Goal: Check status

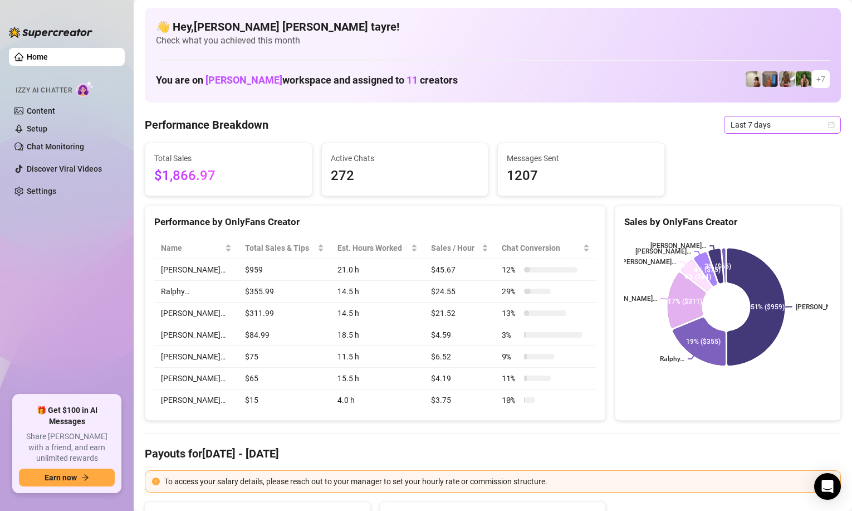
click at [772, 133] on span "Last 7 days" at bounding box center [782, 124] width 104 height 17
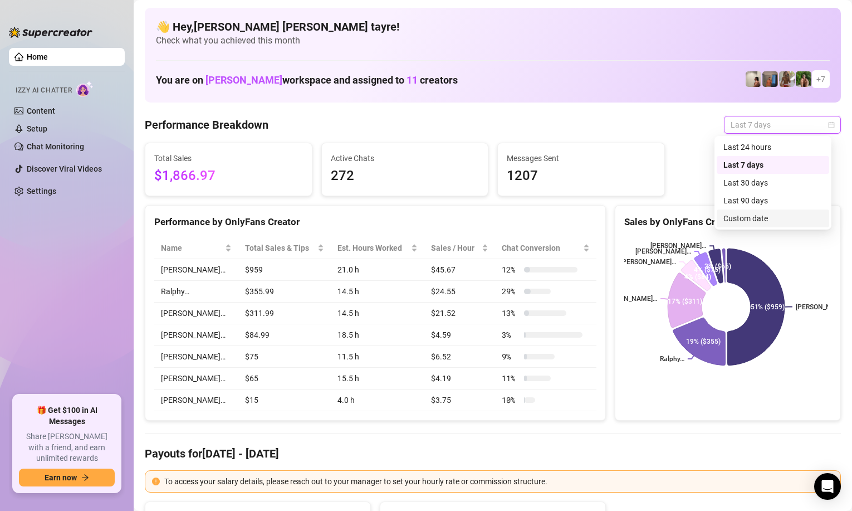
click at [743, 222] on div "Custom date" at bounding box center [772, 218] width 99 height 12
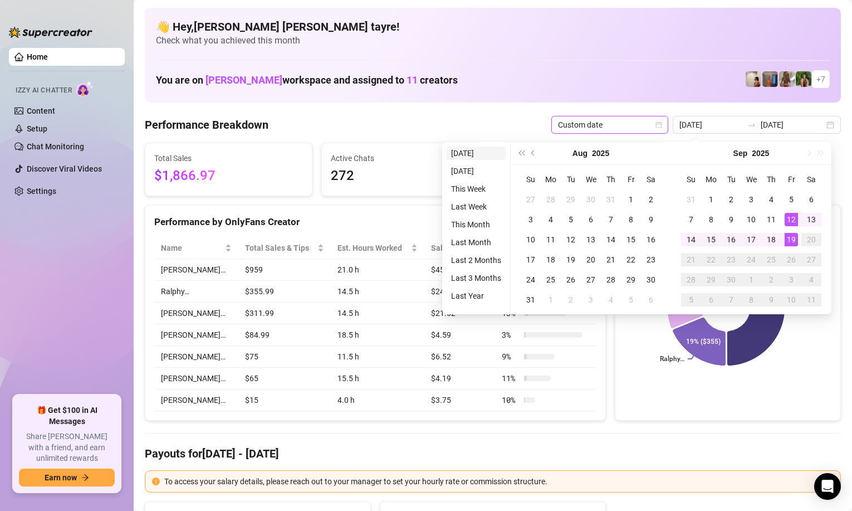
type input "[DATE]"
click at [477, 156] on li "[DATE]" at bounding box center [476, 152] width 59 height 13
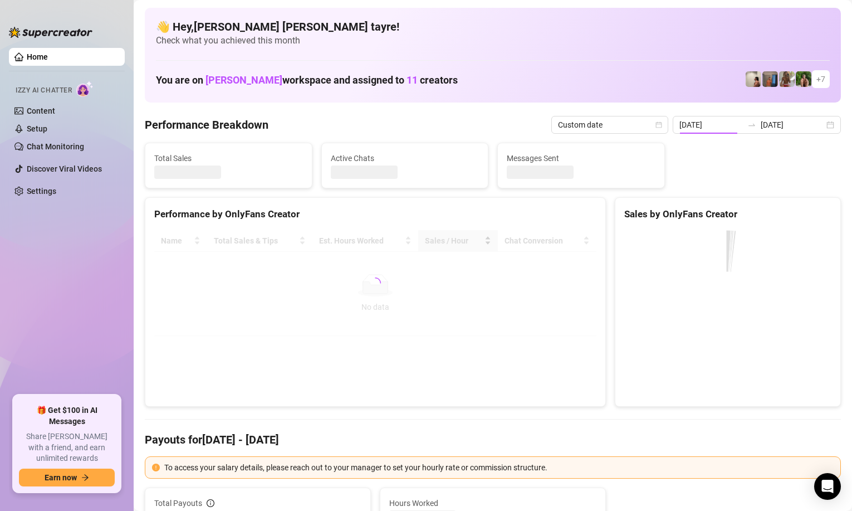
type input "[DATE]"
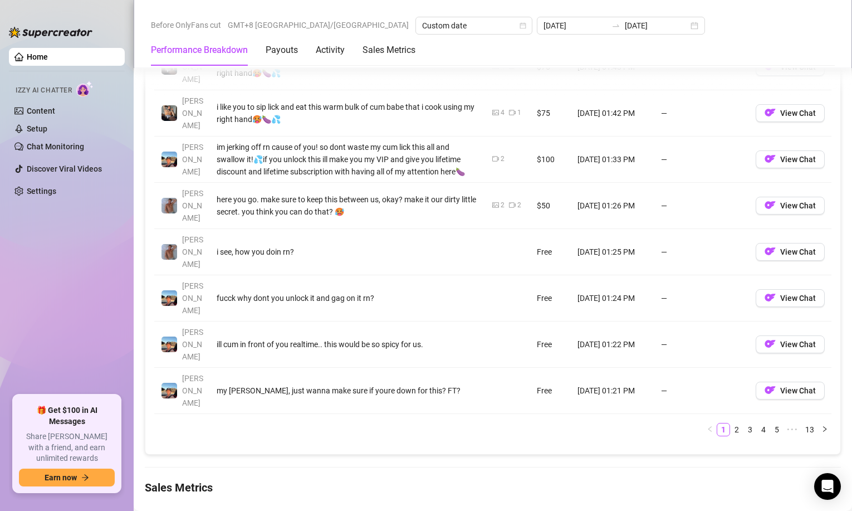
scroll to position [1448, 0]
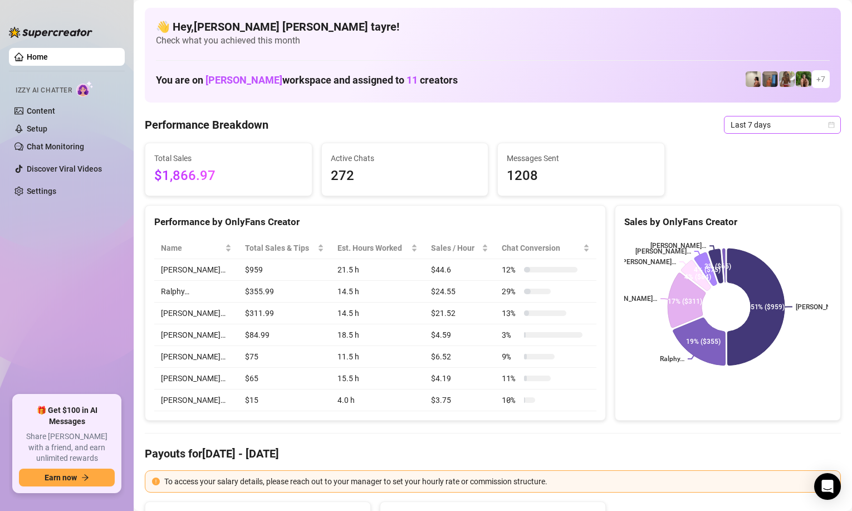
click at [742, 128] on span "Last 7 days" at bounding box center [782, 124] width 104 height 17
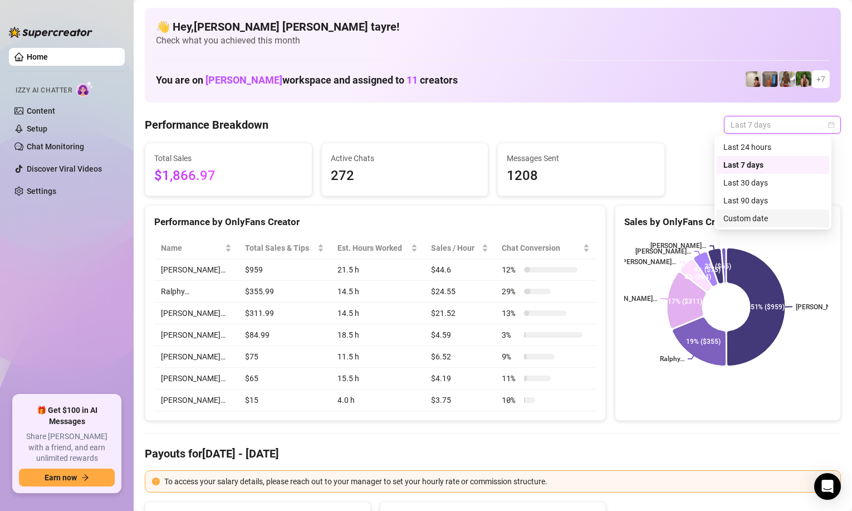
click at [731, 218] on div "Custom date" at bounding box center [772, 218] width 99 height 12
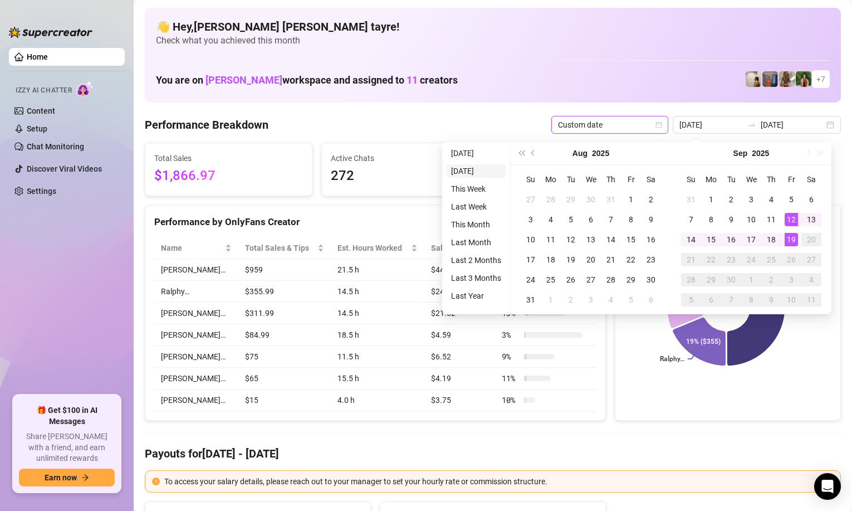
type input "2025-09-18"
type input "[DATE]"
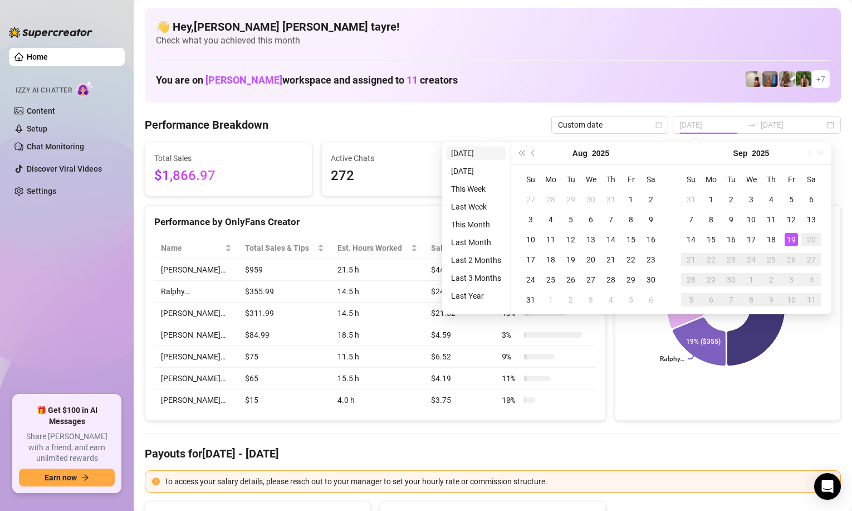
click at [480, 152] on li "[DATE]" at bounding box center [476, 152] width 59 height 13
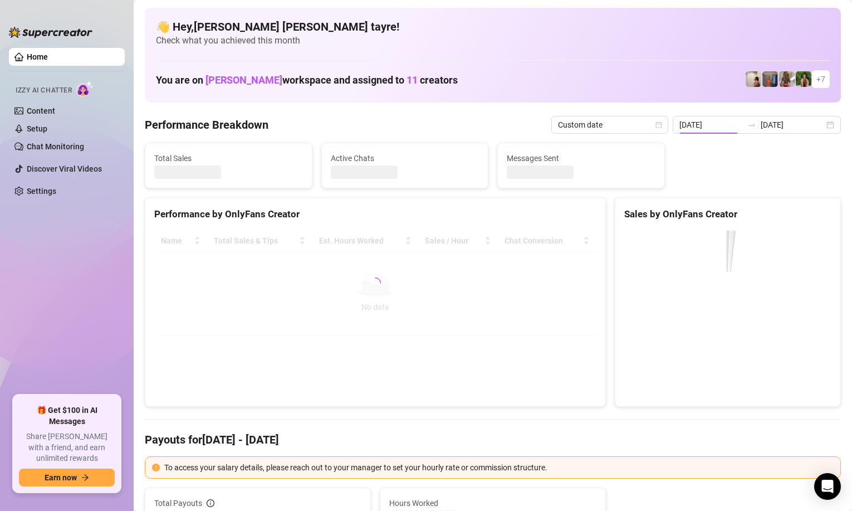
type input "[DATE]"
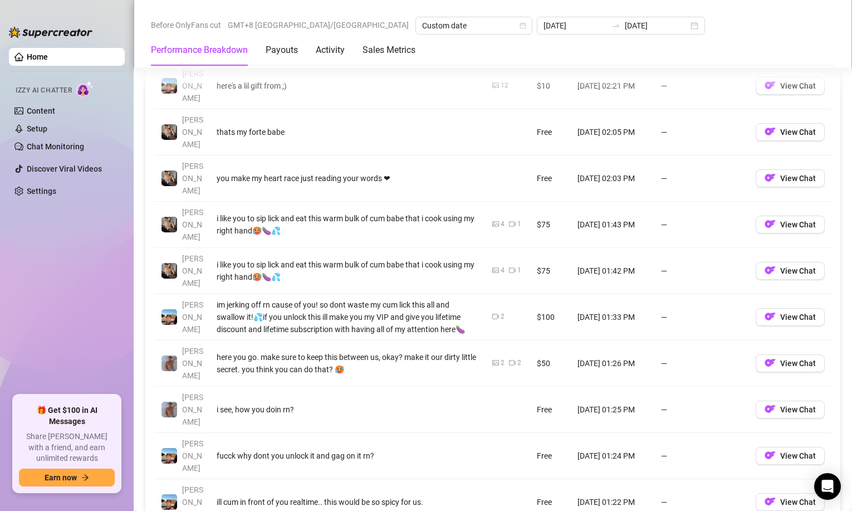
scroll to position [1336, 0]
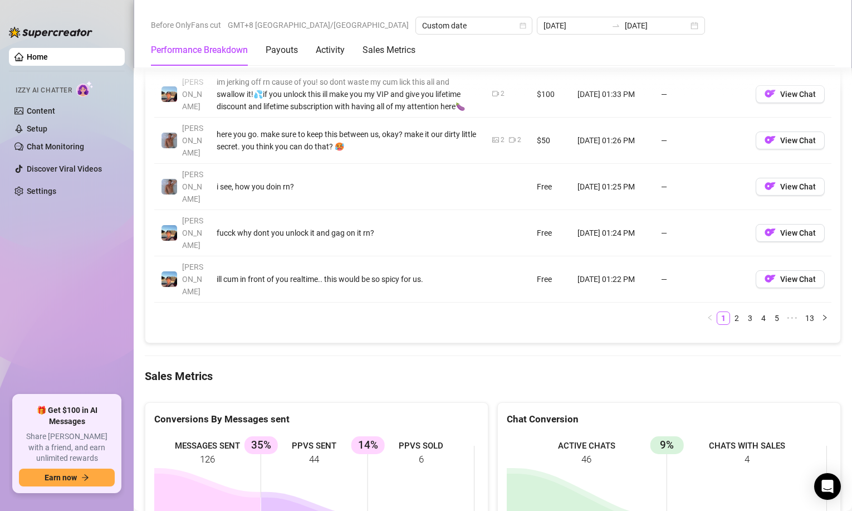
drag, startPoint x: 435, startPoint y: 347, endPoint x: 140, endPoint y: 313, distance: 297.0
click at [52, 288] on ul "Home Izzy AI Chatter Content Setup Chat Monitoring Discover Viral Videos Settin…" at bounding box center [67, 216] width 116 height 347
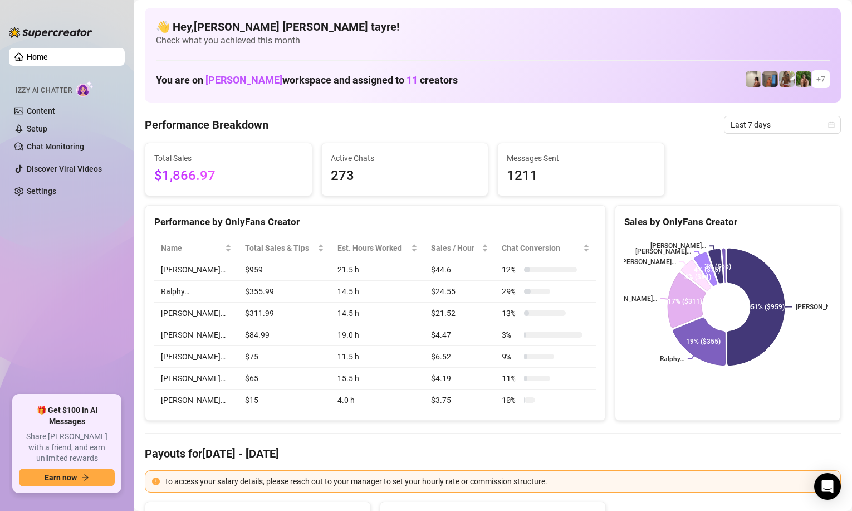
click at [131, 222] on aside "Home Izzy AI Chatter Content Setup Chat Monitoring Discover Viral Videos Settin…" at bounding box center [67, 255] width 134 height 511
click at [743, 127] on span "Last 7 days" at bounding box center [782, 124] width 104 height 17
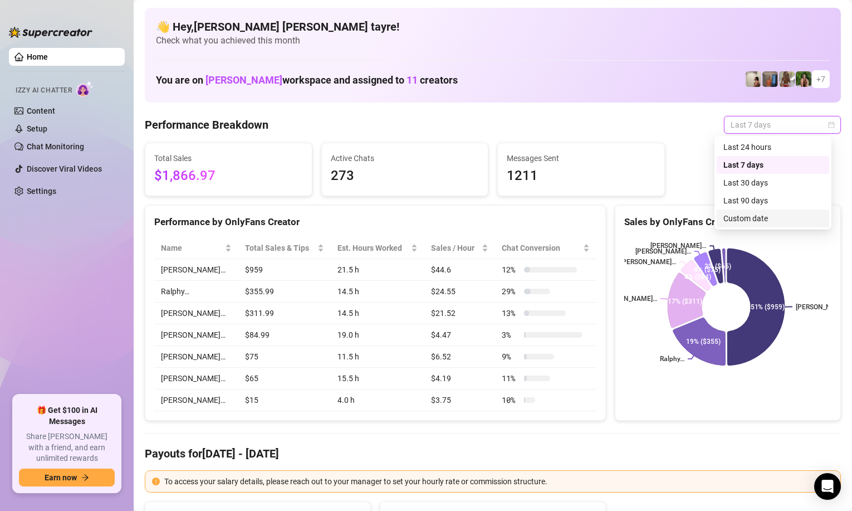
click at [738, 221] on div "Custom date" at bounding box center [772, 218] width 99 height 12
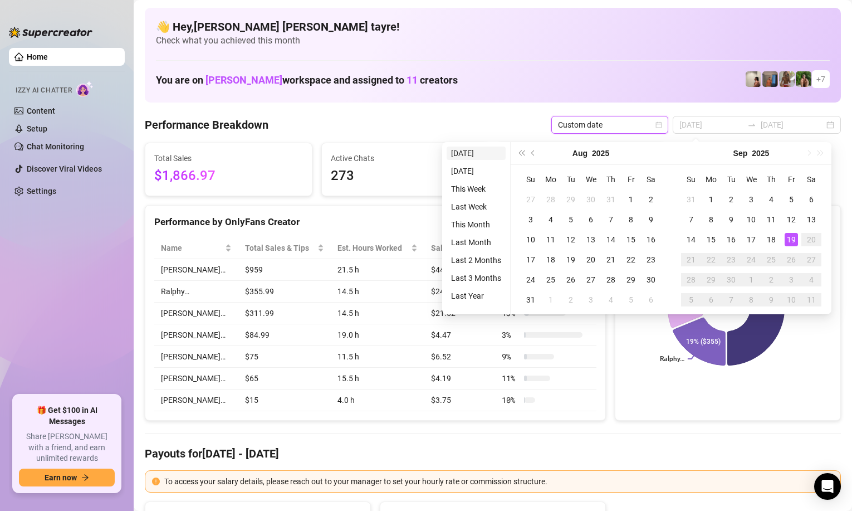
type input "[DATE]"
click at [463, 150] on li "[DATE]" at bounding box center [476, 152] width 59 height 13
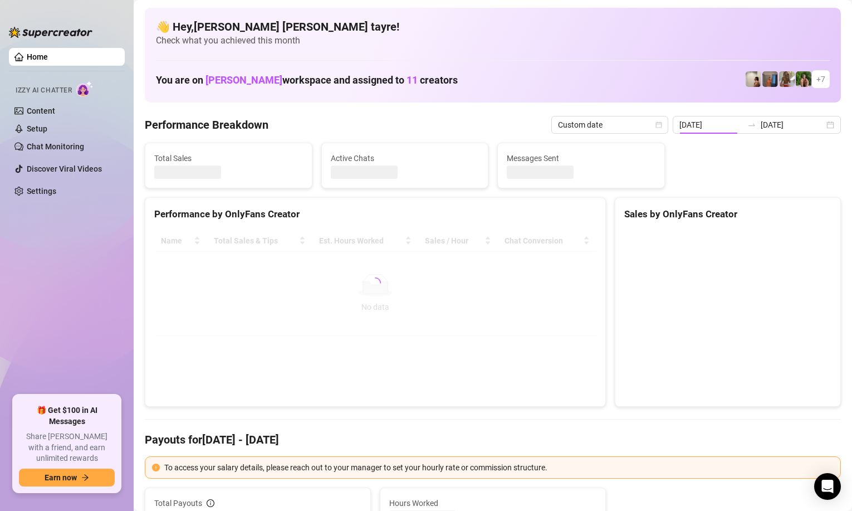
type input "[DATE]"
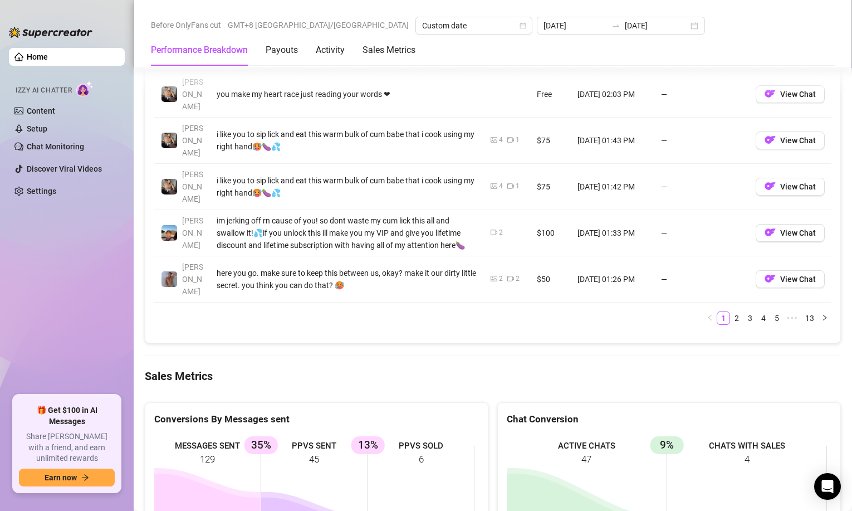
scroll to position [1448, 0]
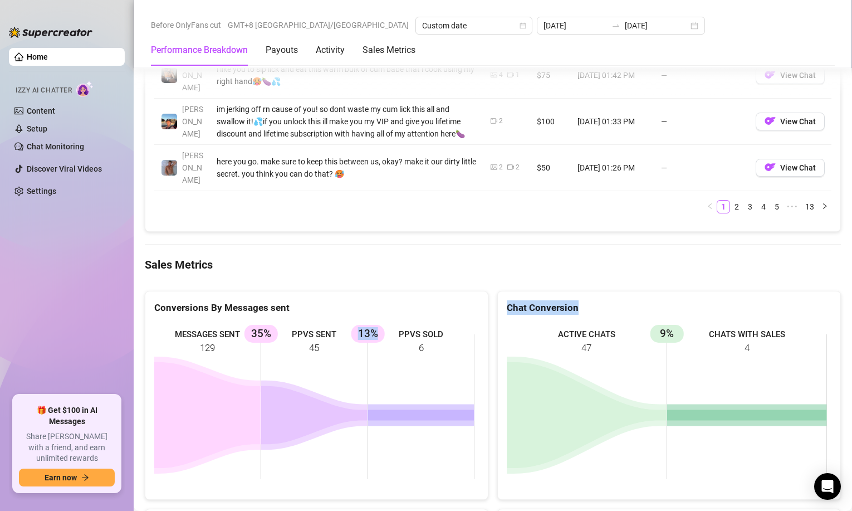
drag, startPoint x: 488, startPoint y: 282, endPoint x: 303, endPoint y: 164, distance: 219.0
click at [334, 281] on div "Conversions By Messages sent MESSAGES SENT 129 PPVS SENT 45 35% PPVS SOLD 6 13%…" at bounding box center [492, 390] width 705 height 219
click at [81, 296] on ul "Home Izzy AI Chatter Content Setup Chat Monitoring Discover Viral Videos Settin…" at bounding box center [67, 216] width 116 height 347
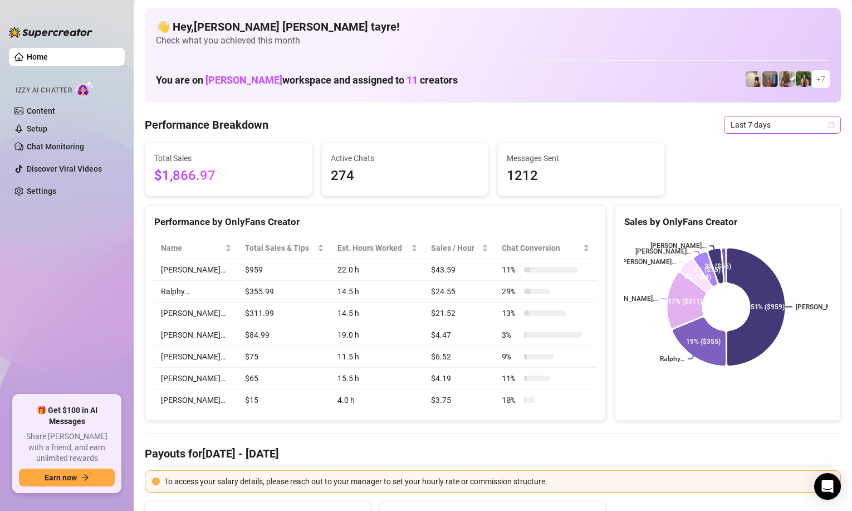
click at [773, 130] on span "Last 7 days" at bounding box center [782, 124] width 104 height 17
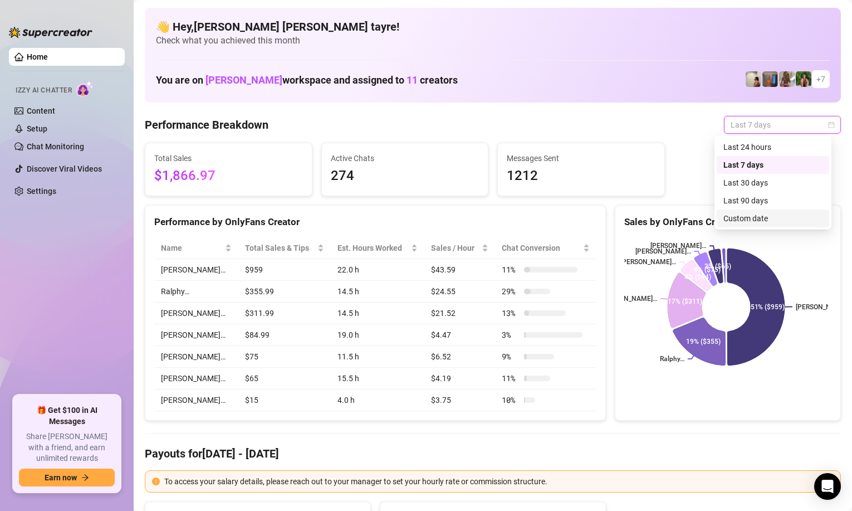
click at [731, 221] on div "Custom date" at bounding box center [772, 218] width 99 height 12
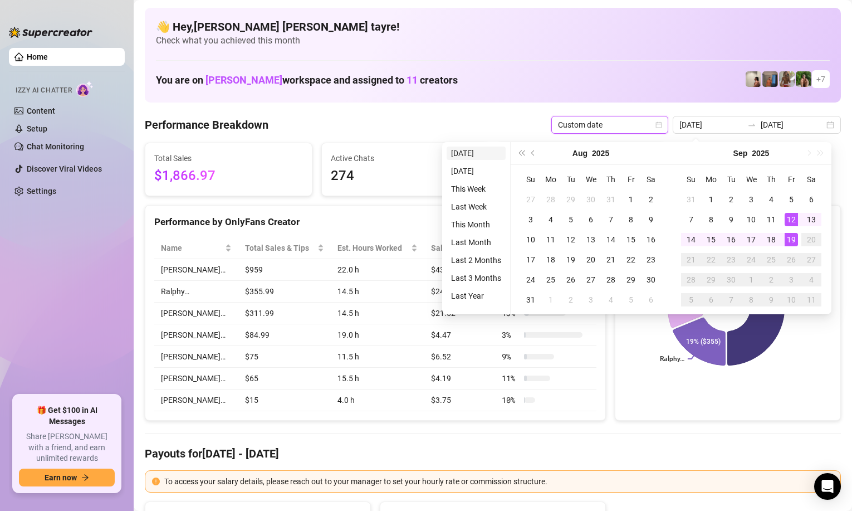
type input "[DATE]"
click at [486, 156] on li "[DATE]" at bounding box center [476, 152] width 59 height 13
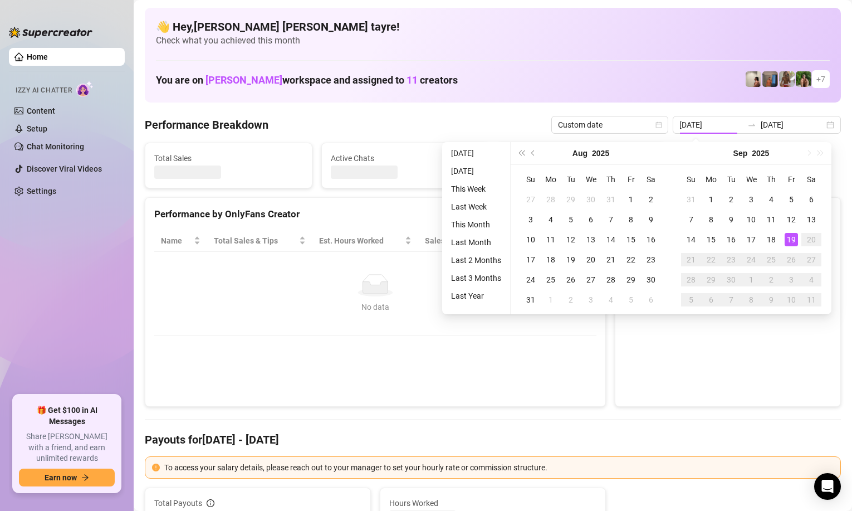
type input "[DATE]"
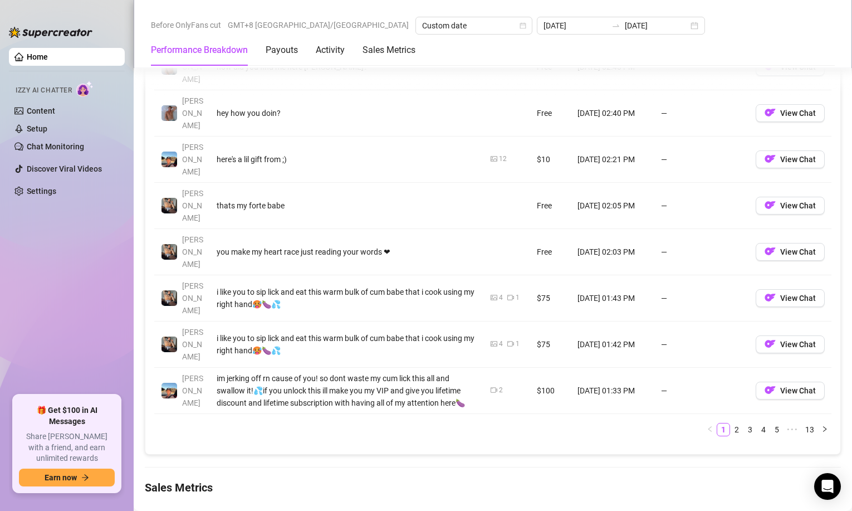
scroll to position [1448, 0]
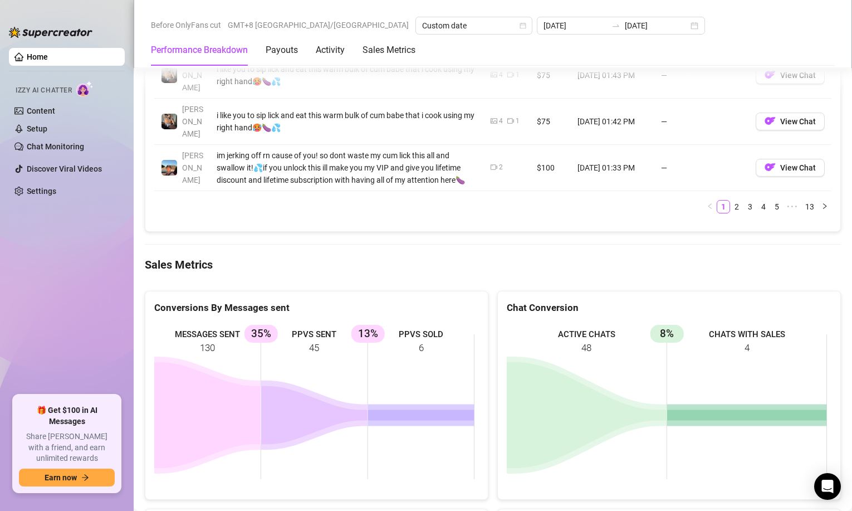
click at [97, 280] on ul "Home Izzy AI Chatter Content Setup Chat Monitoring Discover Viral Videos Settin…" at bounding box center [67, 216] width 116 height 347
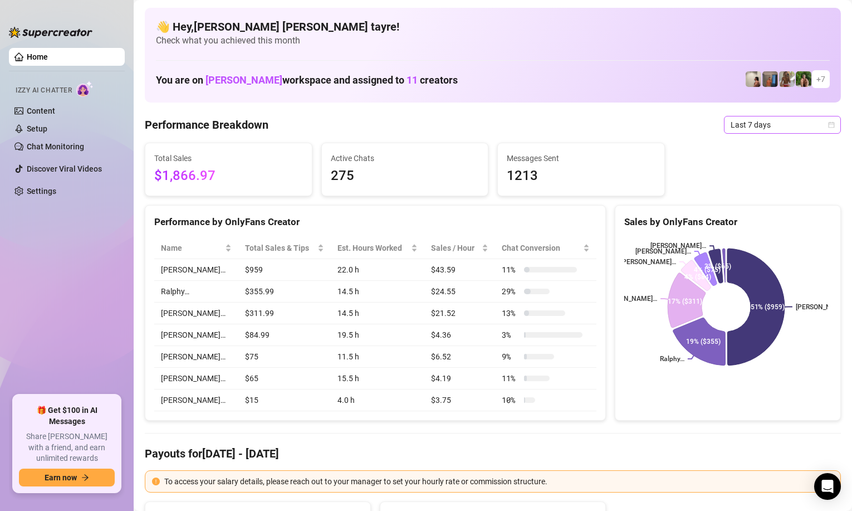
click at [730, 125] on span "Last 7 days" at bounding box center [782, 124] width 104 height 17
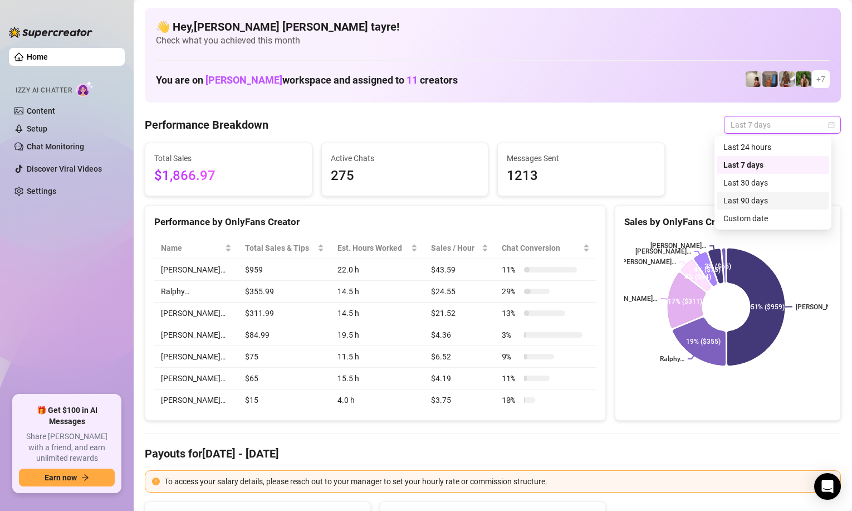
click at [730, 212] on div "Custom date" at bounding box center [772, 218] width 99 height 12
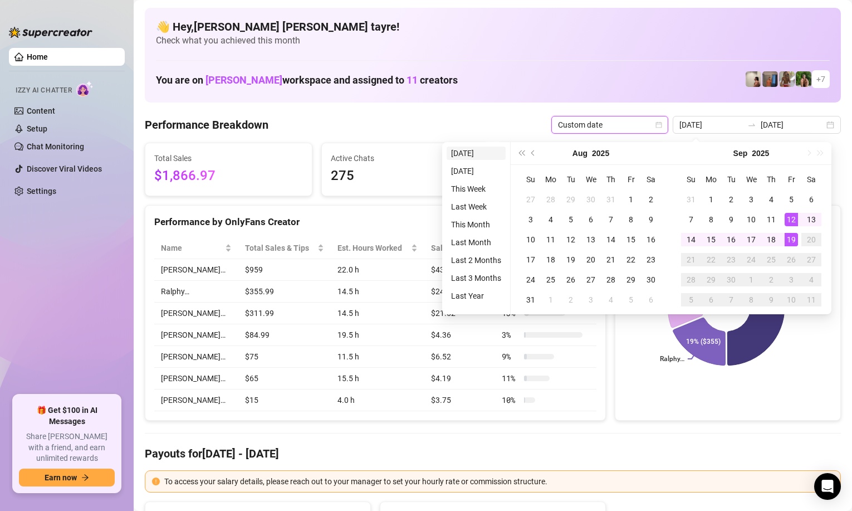
type input "[DATE]"
click at [474, 156] on li "[DATE]" at bounding box center [476, 152] width 59 height 13
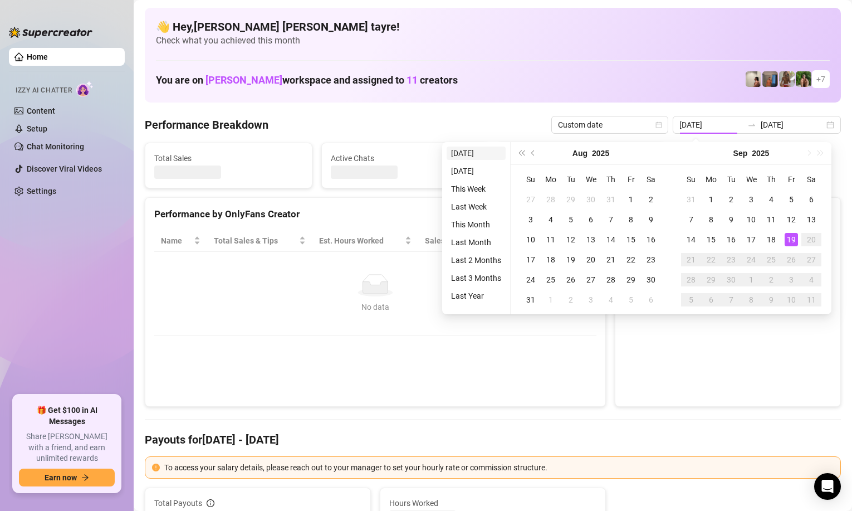
type input "[DATE]"
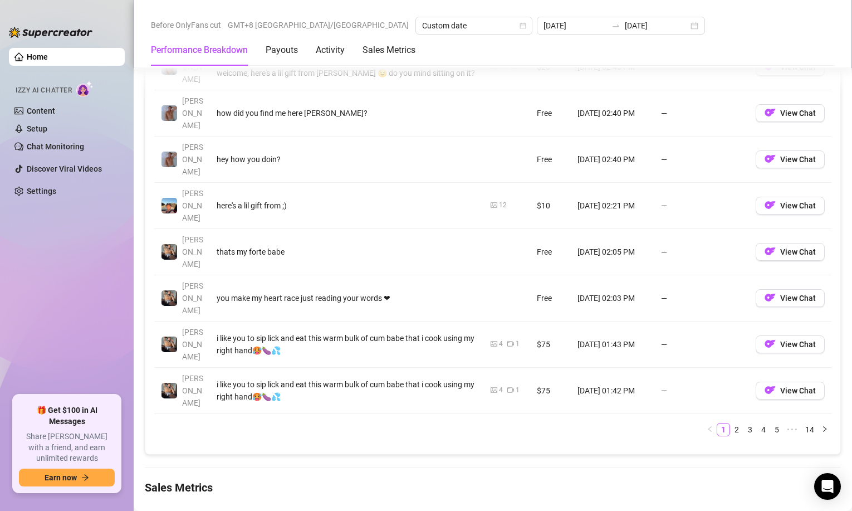
scroll to position [1448, 0]
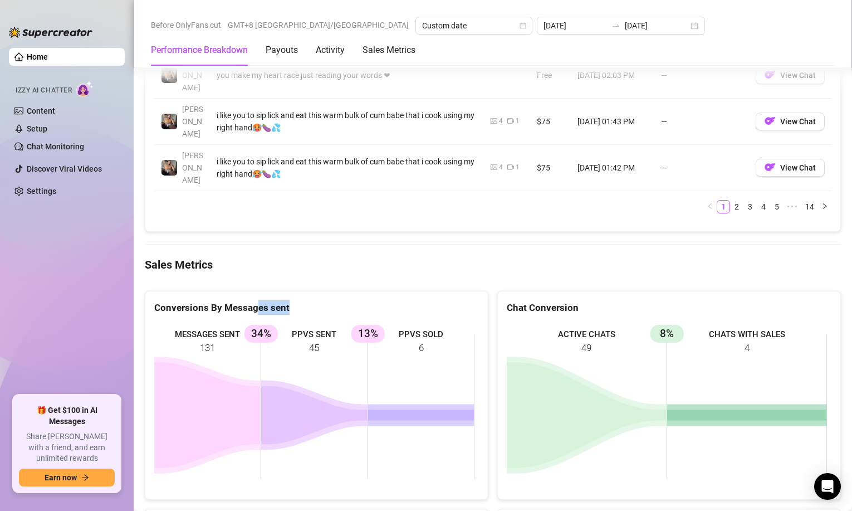
drag, startPoint x: 417, startPoint y: 219, endPoint x: 260, endPoint y: 158, distance: 168.7
click at [260, 291] on div "Conversions By Messages sent MESSAGES SENT 131 PPVS SENT 45 34% PPVS SOLD 6 13%" at bounding box center [317, 395] width 344 height 209
drag, startPoint x: 53, startPoint y: 308, endPoint x: 36, endPoint y: 304, distance: 17.8
click at [53, 307] on ul "Home Izzy AI Chatter Content Setup Chat Monitoring Discover Viral Videos Settin…" at bounding box center [67, 216] width 116 height 347
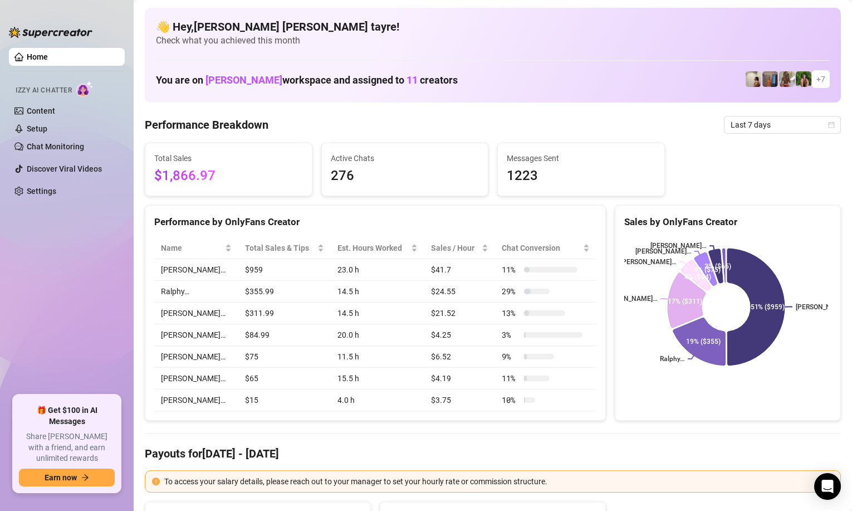
click at [759, 128] on span "Last 7 days" at bounding box center [782, 124] width 104 height 17
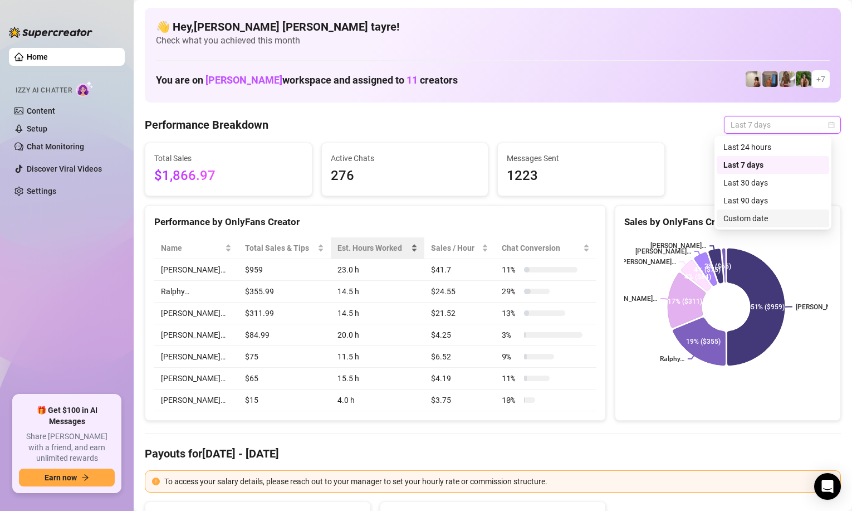
click at [745, 217] on div "Custom date" at bounding box center [772, 218] width 99 height 12
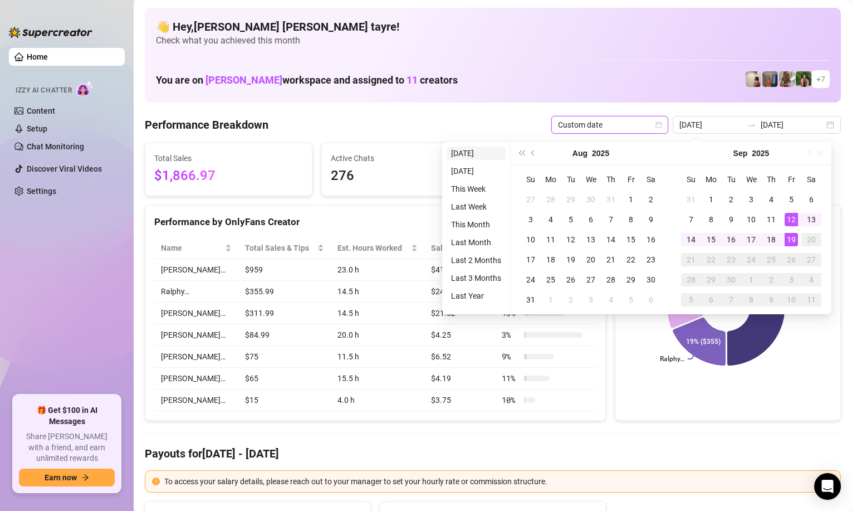
type input "[DATE]"
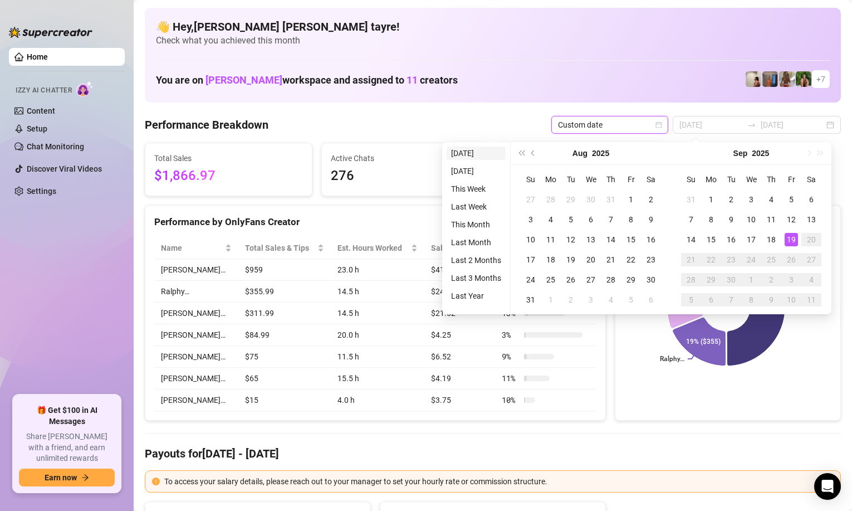
click at [483, 151] on li "[DATE]" at bounding box center [476, 152] width 59 height 13
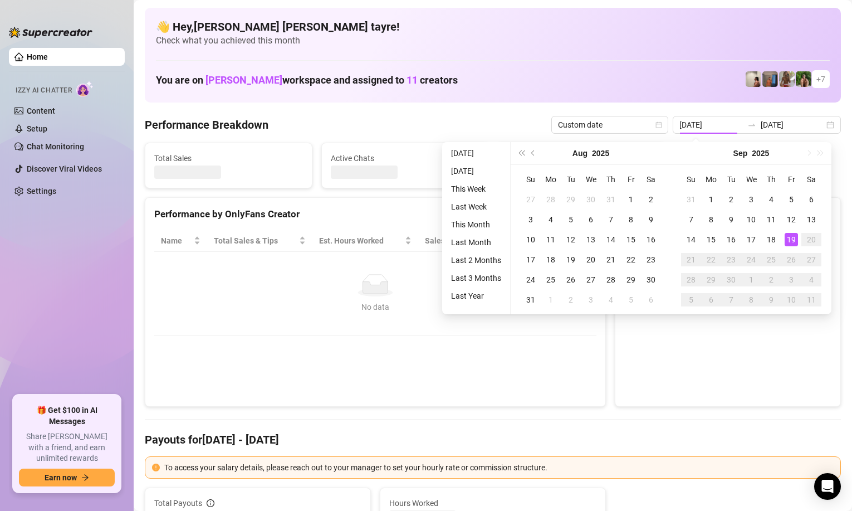
type input "[DATE]"
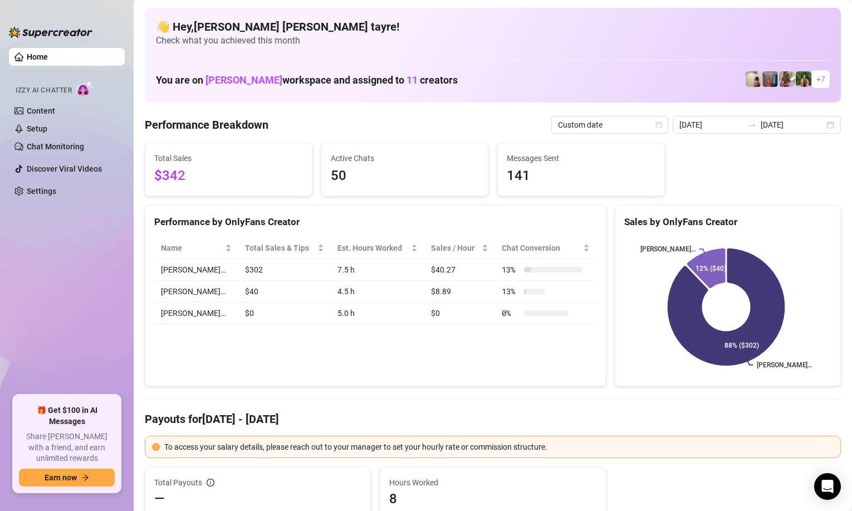
click at [274, 344] on div "Performance by OnlyFans Creator Name Total Sales & Tips Est. Hours Worked Sales…" at bounding box center [375, 296] width 461 height 182
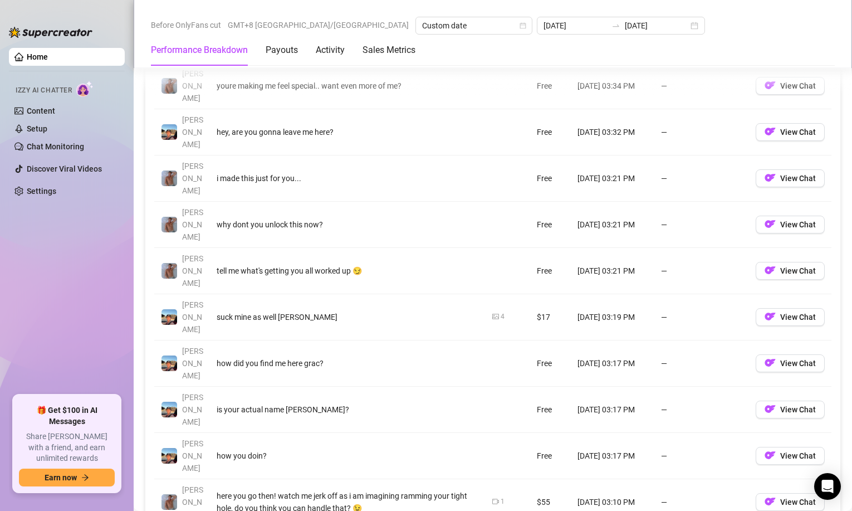
scroll to position [1336, 0]
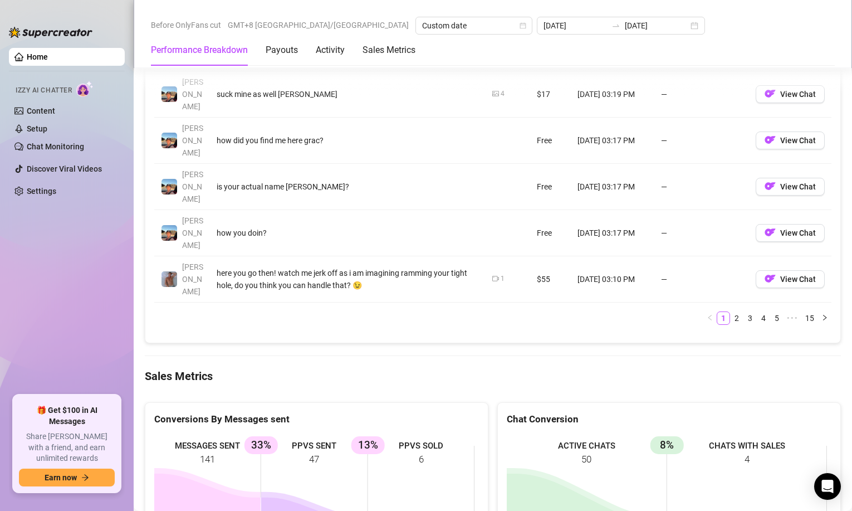
click at [85, 259] on ul "Home Izzy AI Chatter Content Setup Chat Monitoring Discover Viral Videos Settin…" at bounding box center [67, 216] width 116 height 347
